Goal: Information Seeking & Learning: Find specific fact

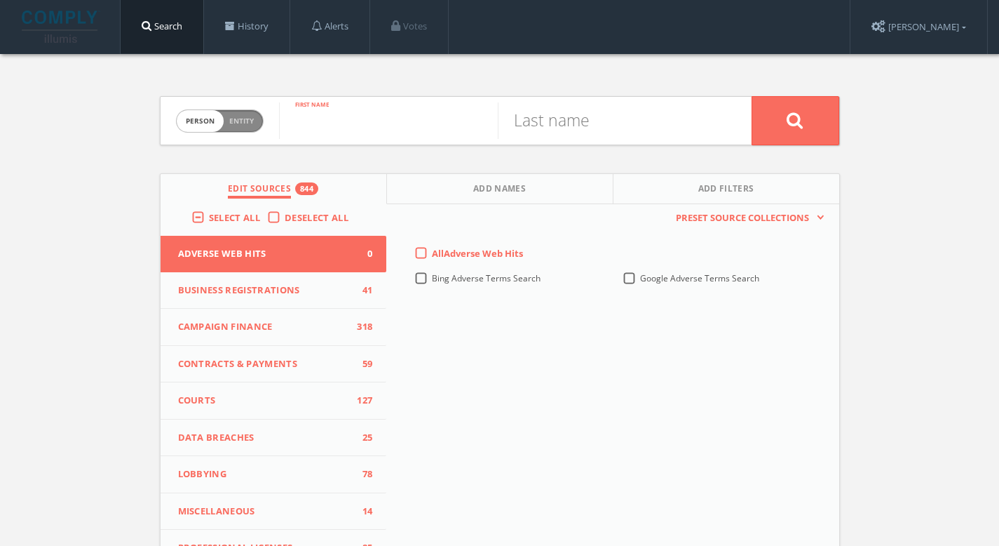
click at [457, 135] on input "text" at bounding box center [388, 120] width 219 height 36
click at [752, 96] on button at bounding box center [796, 120] width 88 height 49
type input "u"
click at [752, 96] on button at bounding box center [796, 120] width 88 height 49
click at [377, 135] on input "text" at bounding box center [388, 120] width 219 height 36
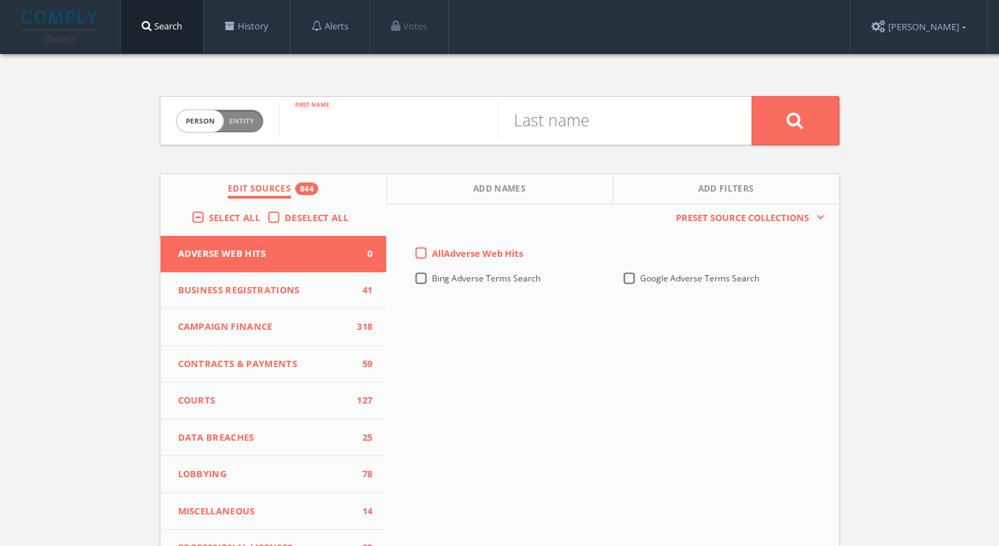
click at [374, 133] on input "text" at bounding box center [388, 120] width 219 height 36
type input "Mukesh"
type input "Ambani"
click at [790, 114] on icon at bounding box center [795, 120] width 17 height 18
